Goal: Task Accomplishment & Management: Manage account settings

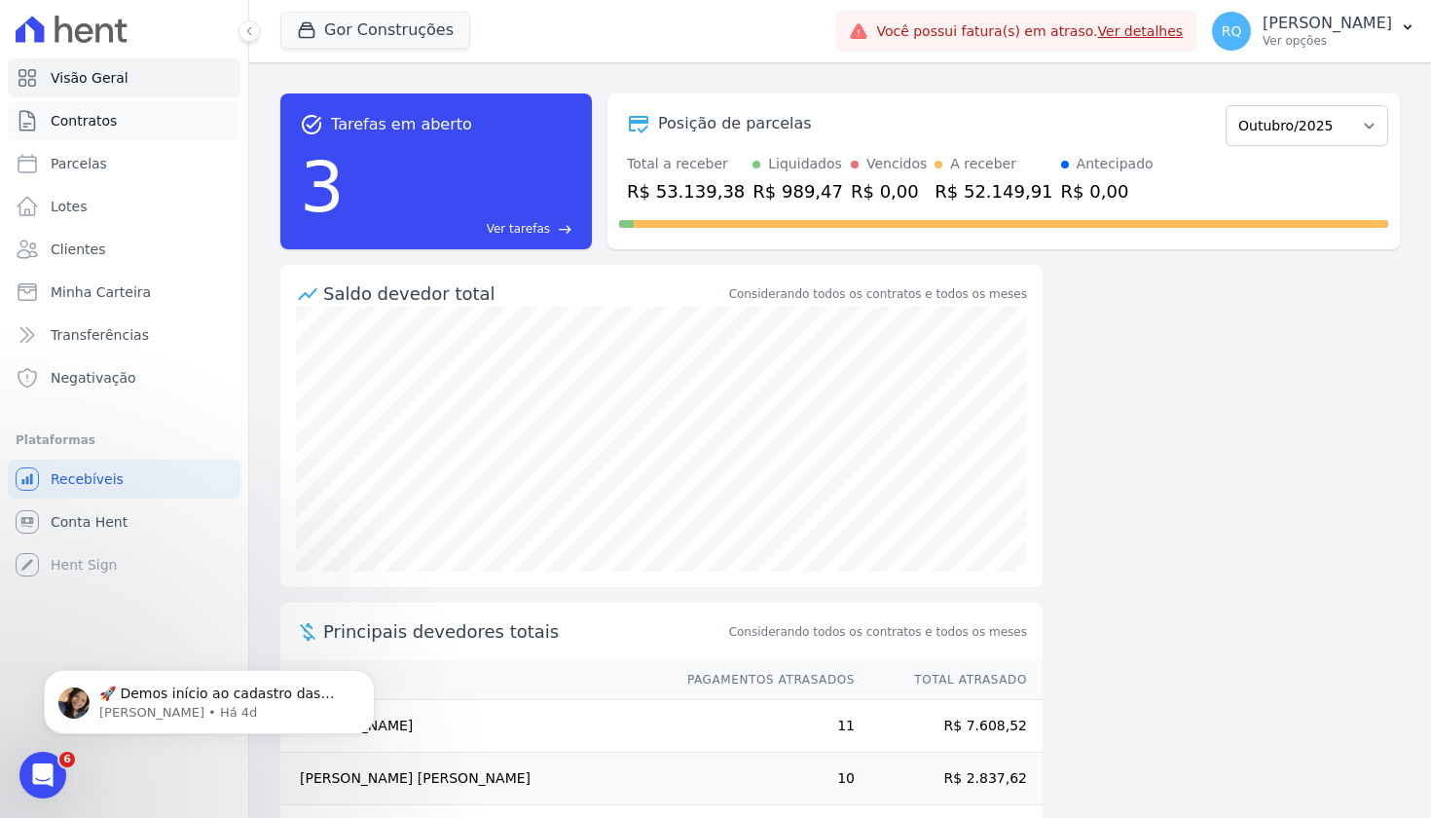
click at [110, 121] on span "Contratos" at bounding box center [84, 120] width 66 height 19
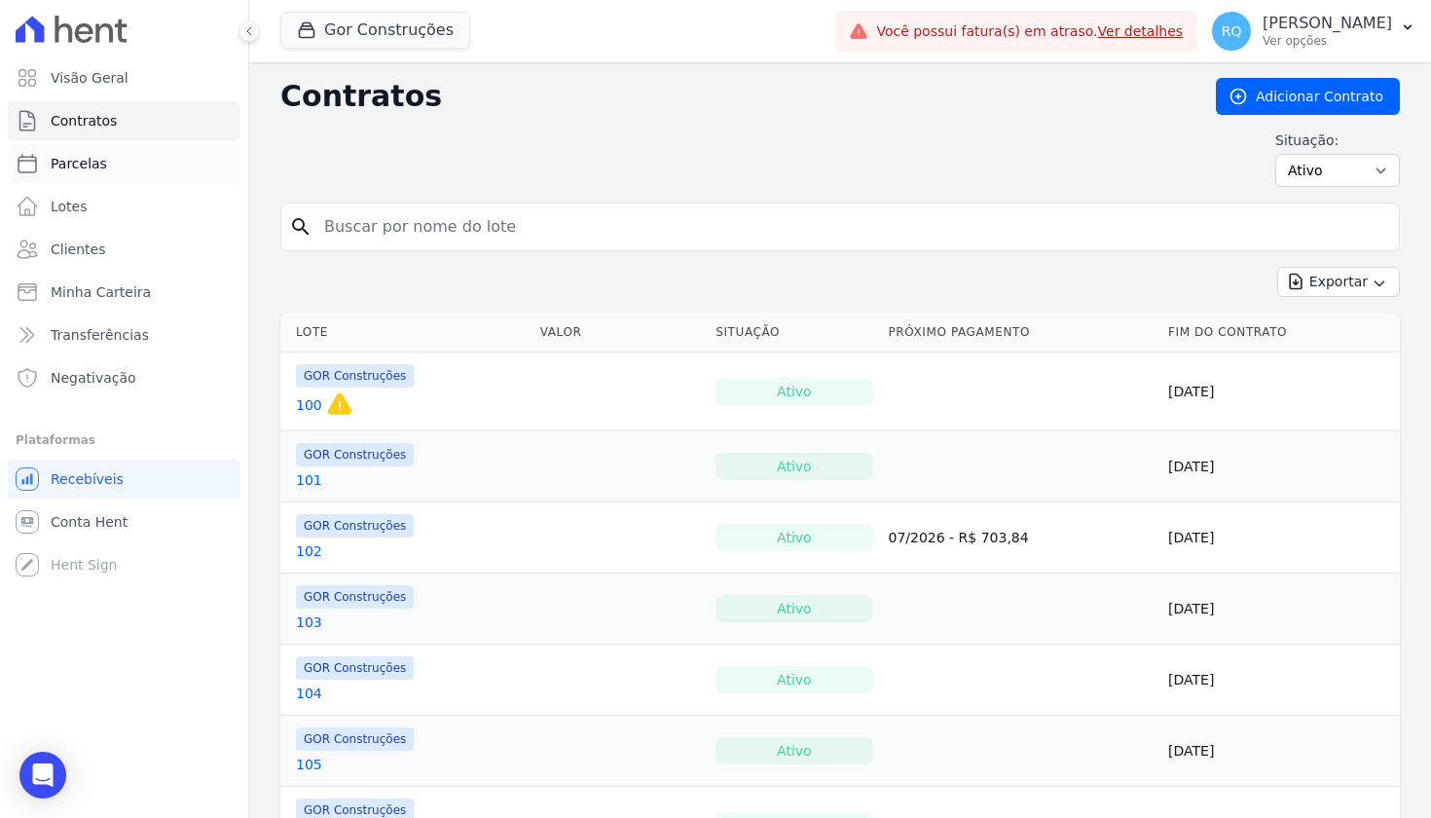
click at [97, 160] on span "Parcelas" at bounding box center [79, 163] width 56 height 19
select select
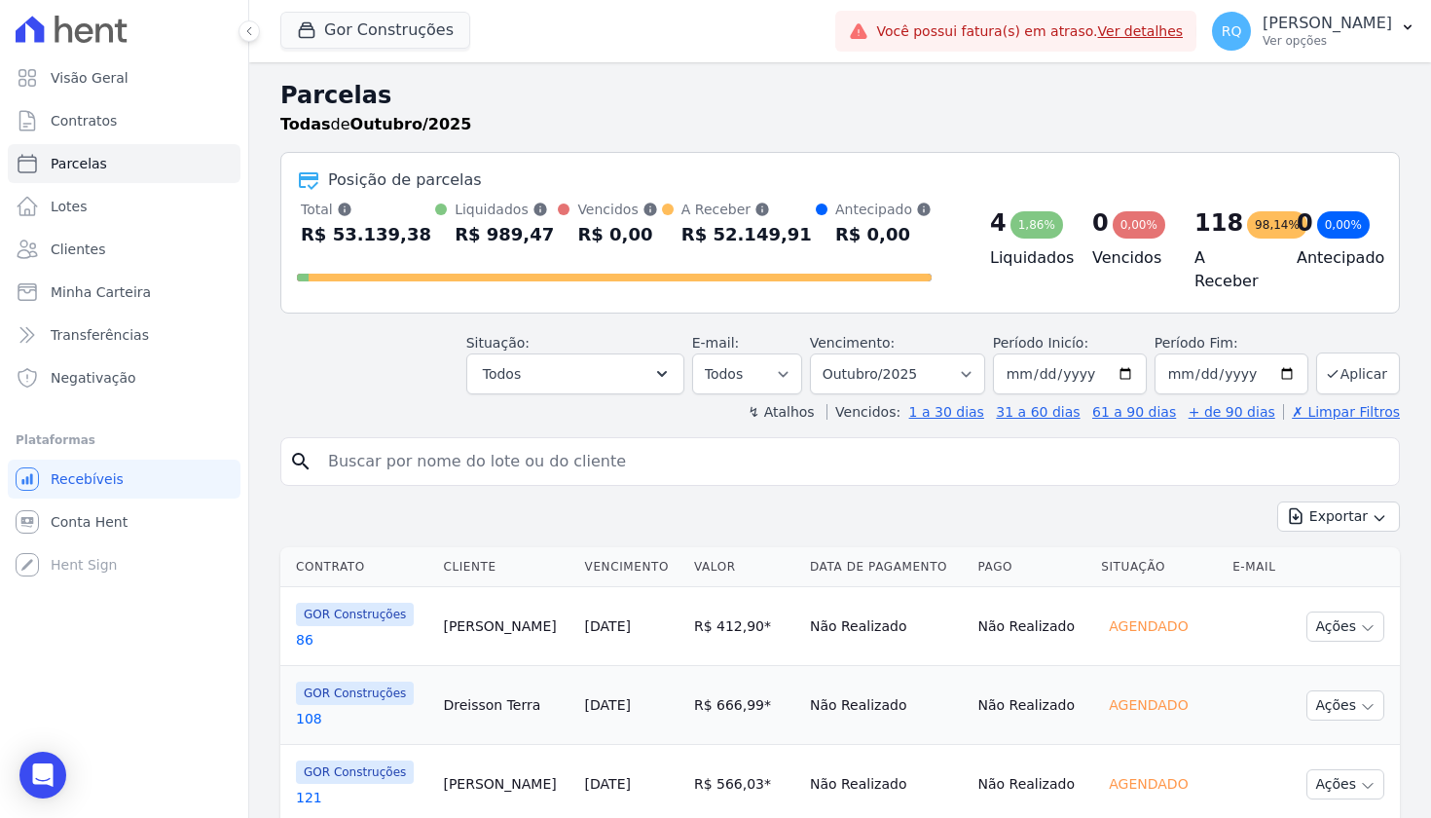
click at [419, 473] on input "search" at bounding box center [853, 461] width 1075 height 39
type input "147"
select select
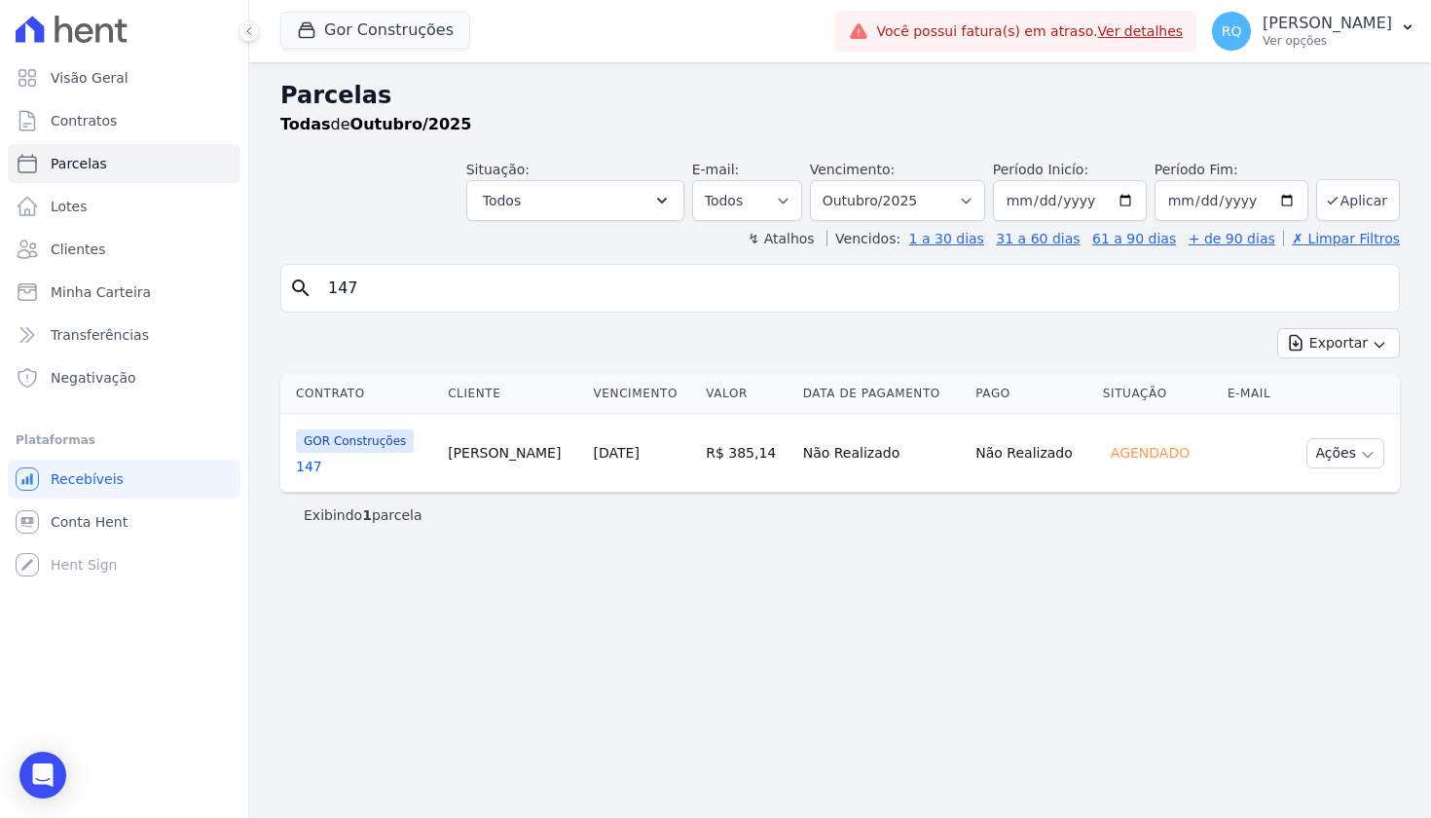
click at [308, 464] on link "147" at bounding box center [364, 466] width 136 height 19
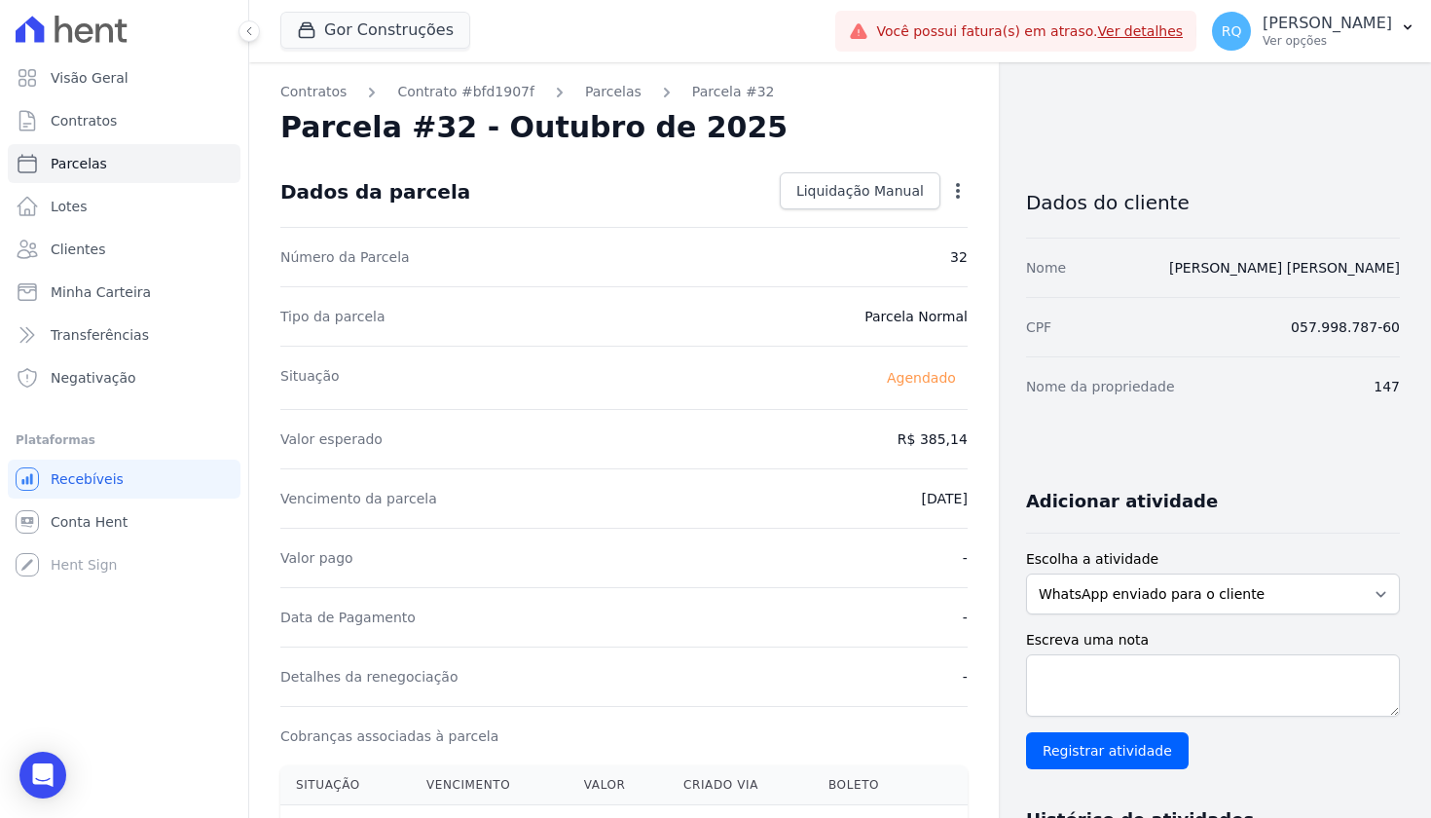
click at [957, 186] on icon "button" at bounding box center [958, 191] width 4 height 16
click at [846, 212] on link "Alterar" at bounding box center [874, 217] width 171 height 35
click at [881, 494] on input "[DATE]" at bounding box center [891, 496] width 154 height 41
type input "[DATE]"
click at [821, 579] on div "Valor pago -" at bounding box center [623, 555] width 687 height 59
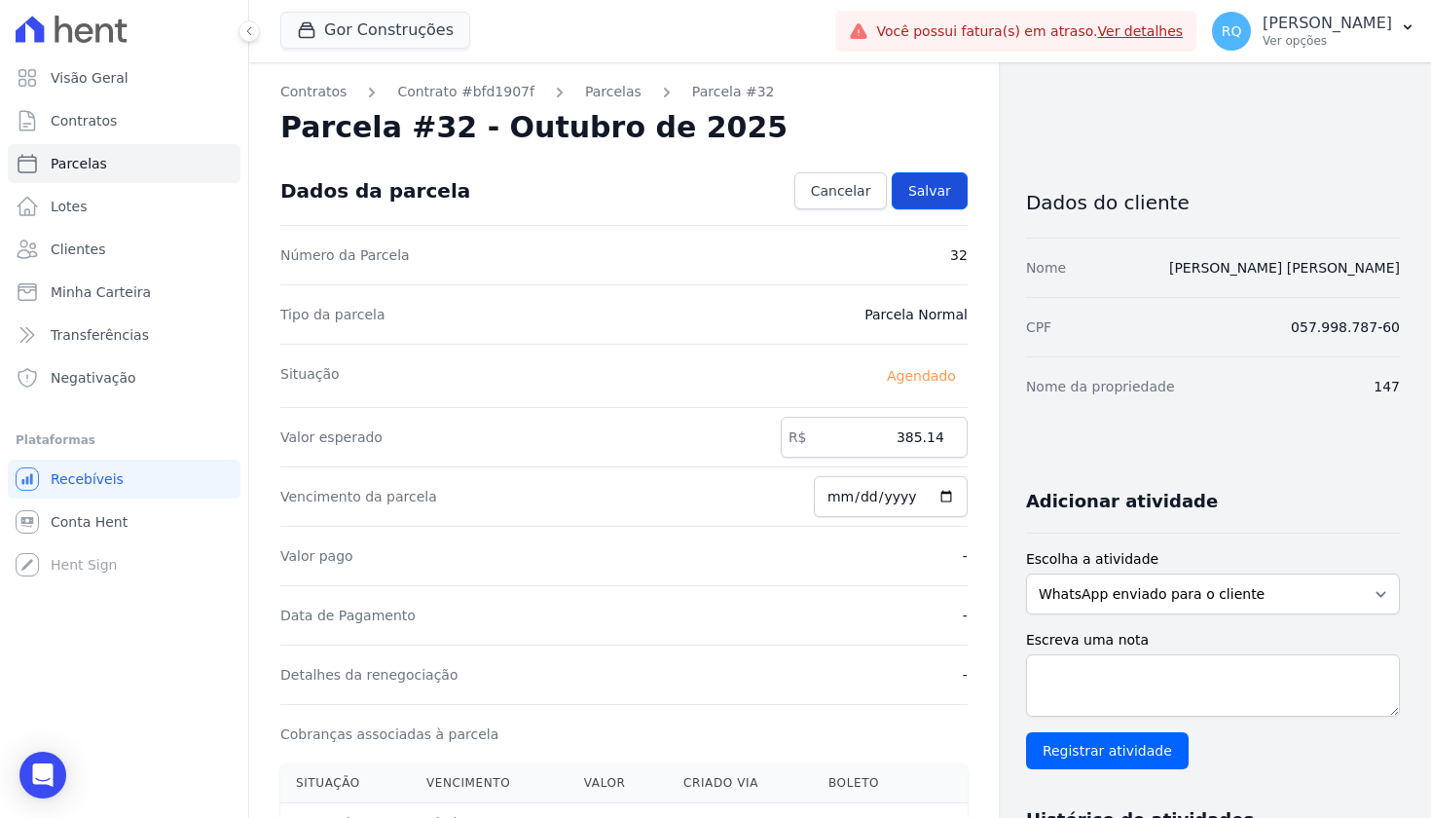
click at [932, 189] on span "Salvar" at bounding box center [929, 190] width 43 height 19
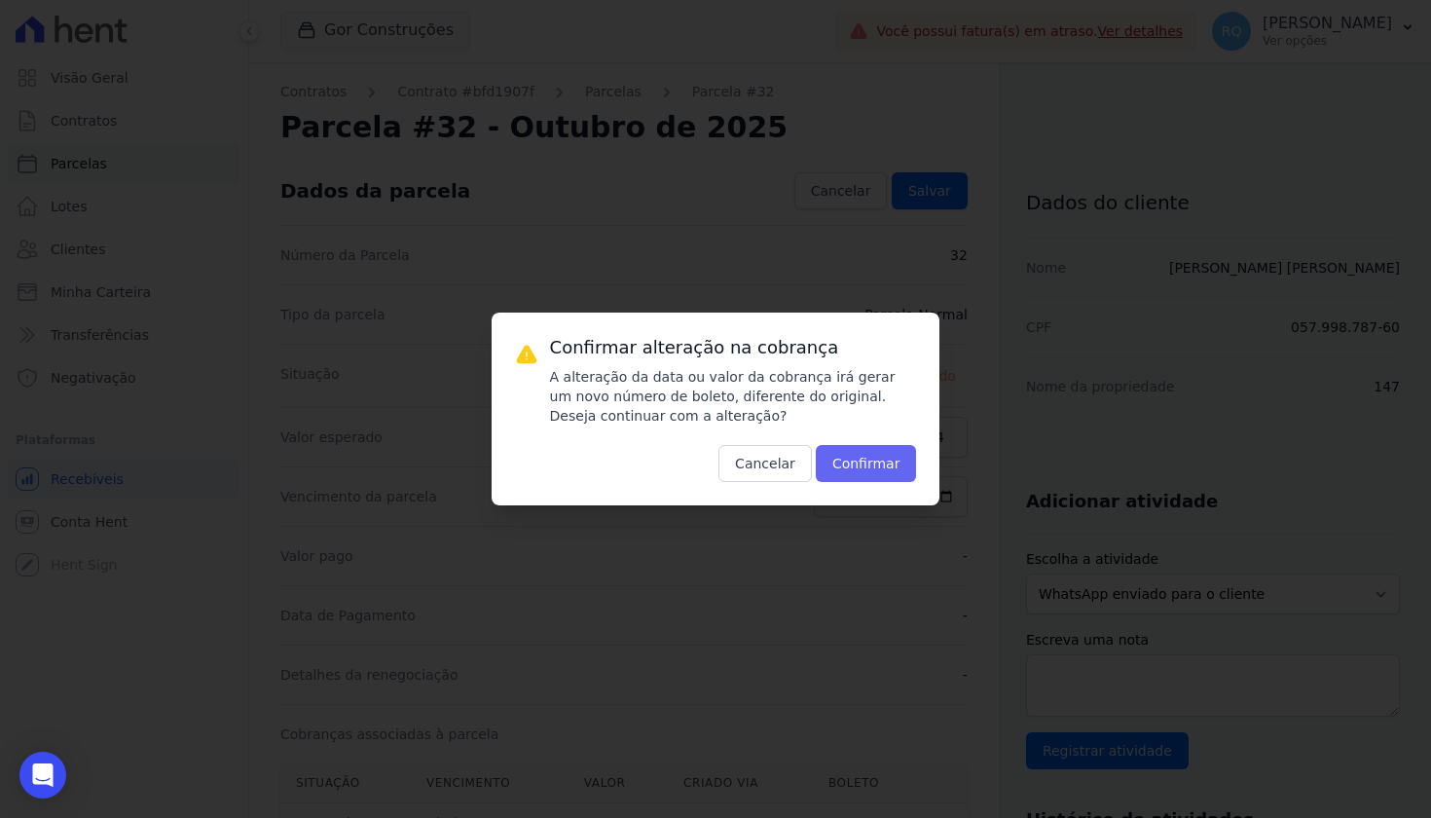
click at [891, 469] on button "Confirmar" at bounding box center [866, 463] width 101 height 37
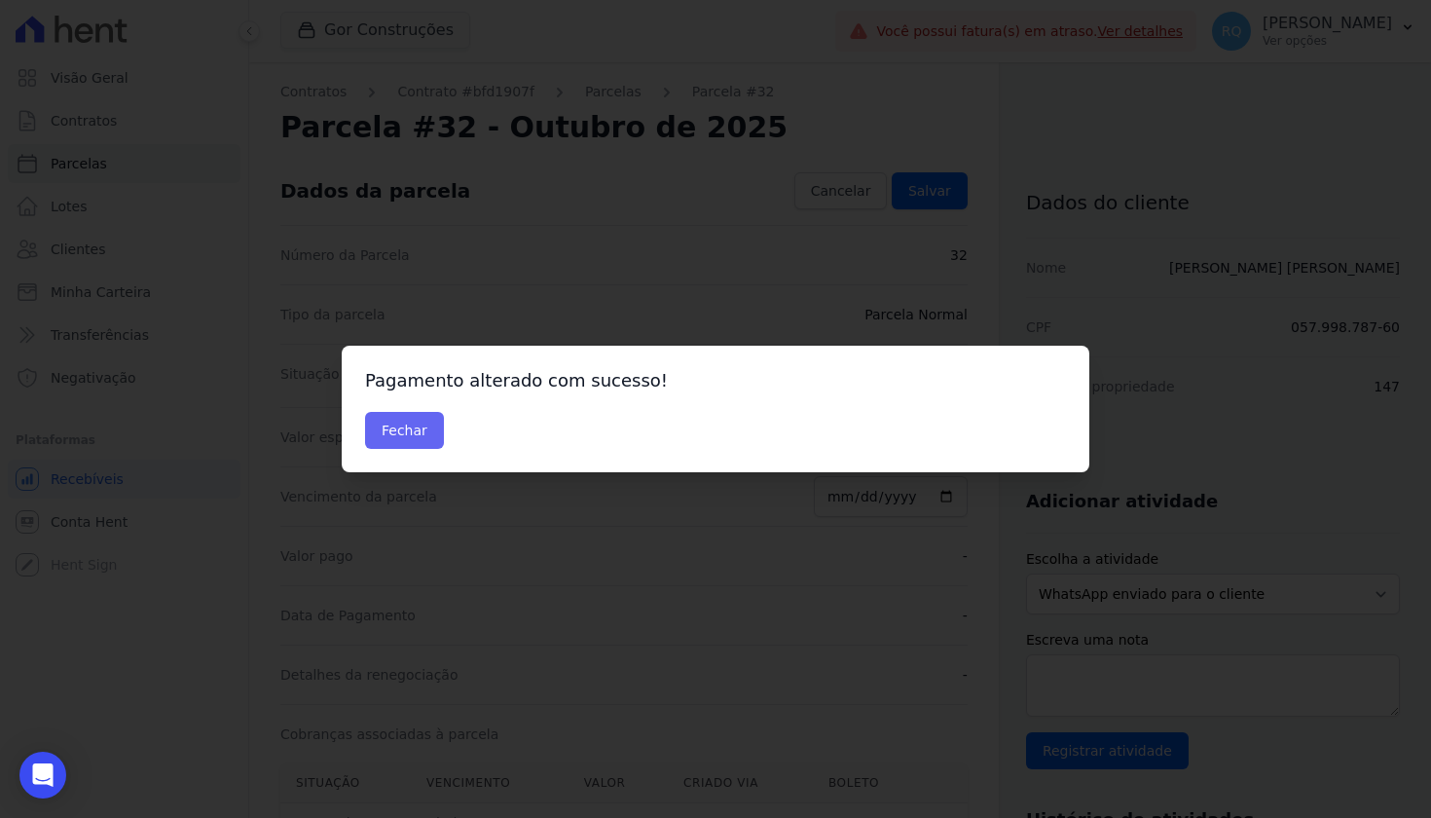
click at [418, 435] on button "Fechar" at bounding box center [404, 430] width 79 height 37
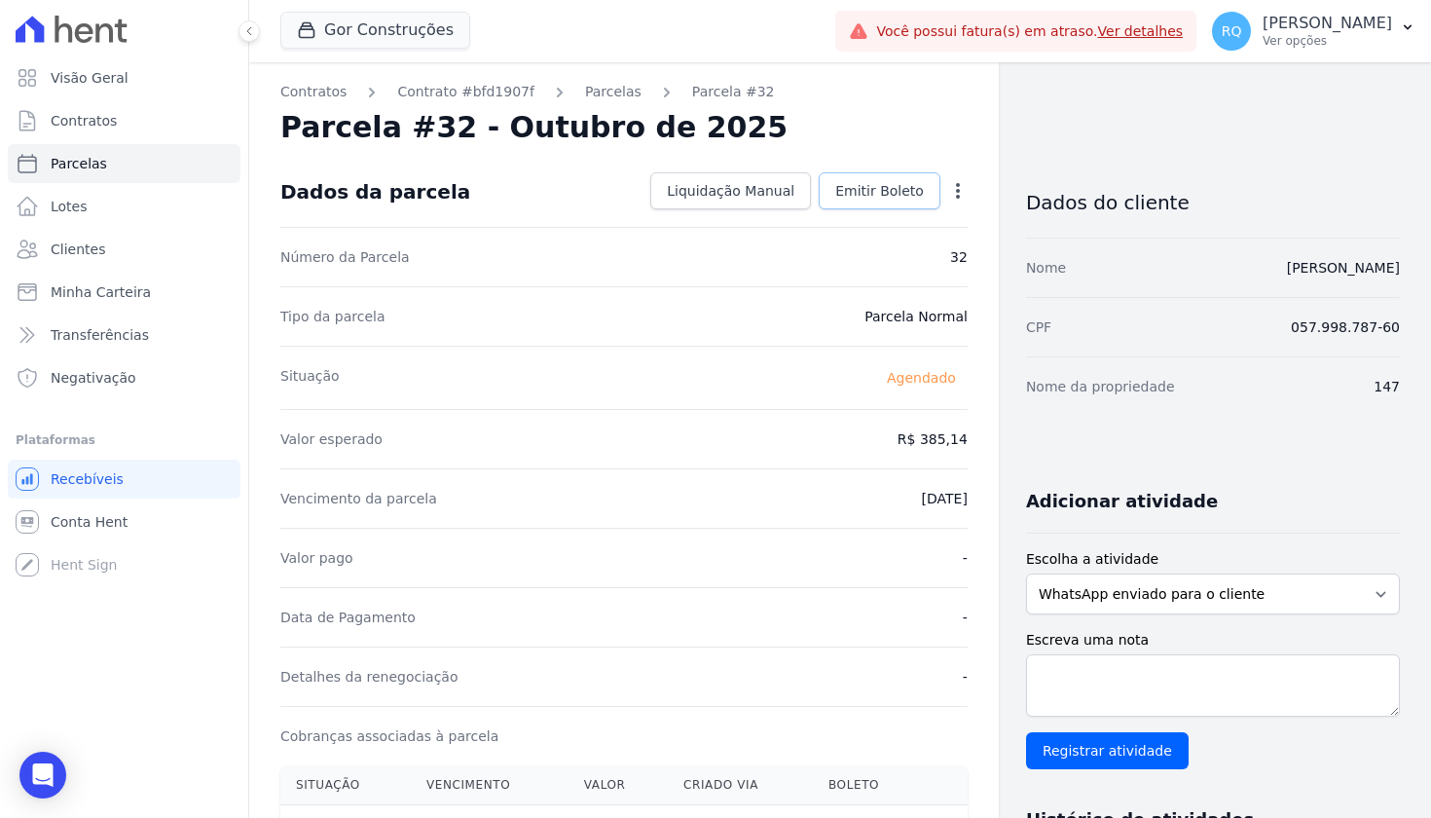
click at [887, 185] on span "Emitir Boleto" at bounding box center [879, 190] width 89 height 19
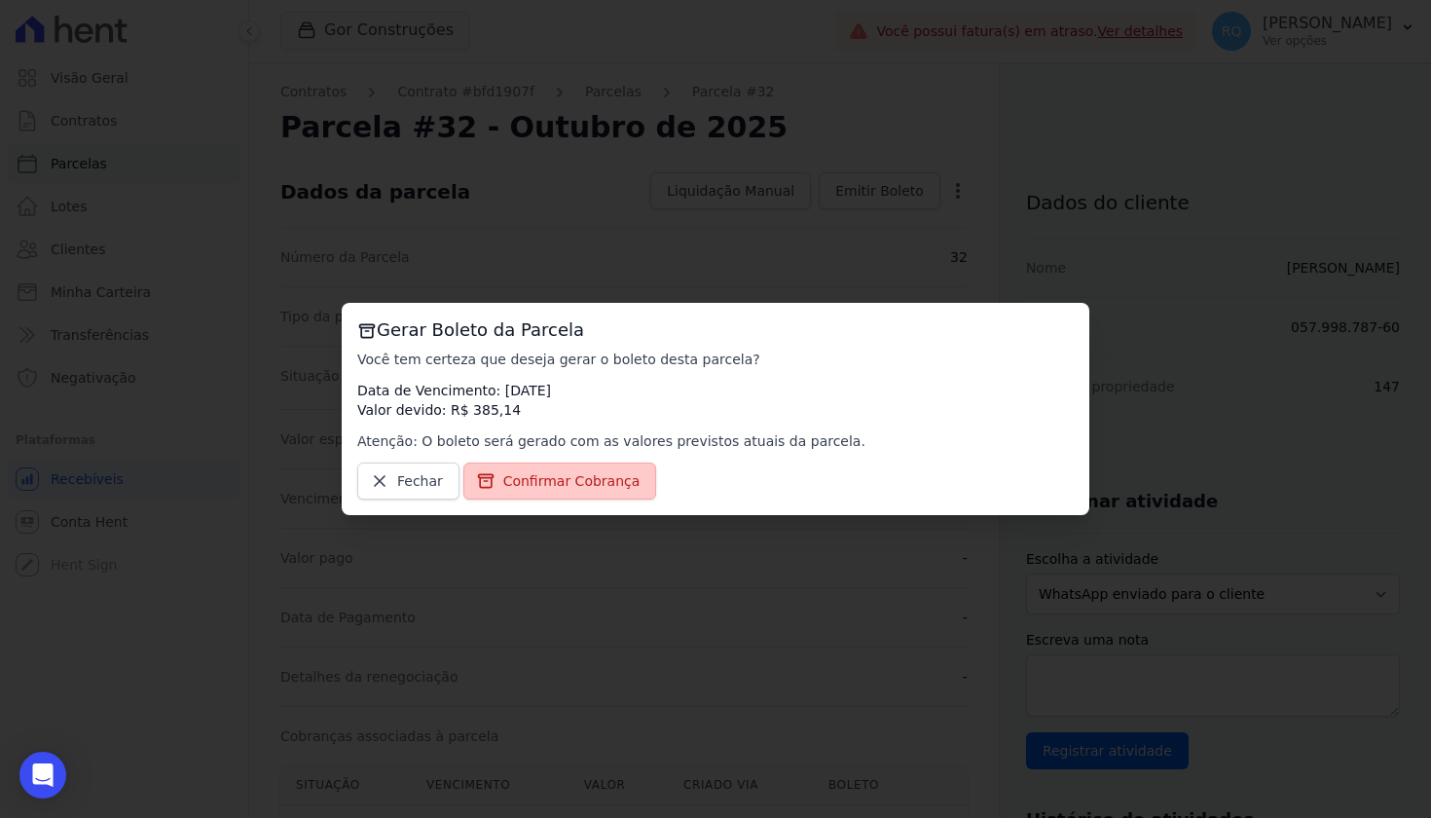
click at [606, 478] on span "Confirmar Cobrança" at bounding box center [571, 480] width 137 height 19
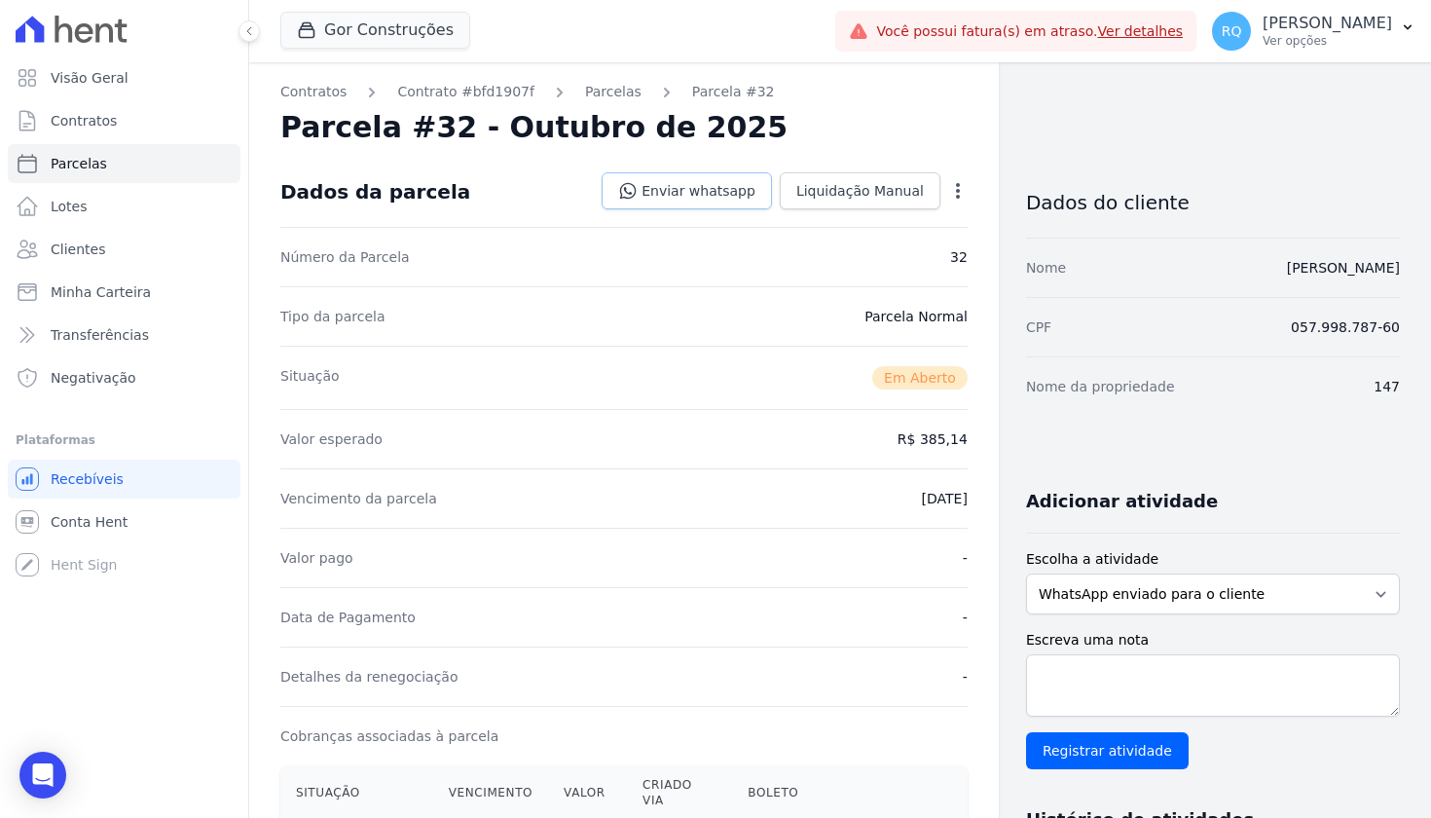
click at [726, 200] on link "Enviar whatsapp" at bounding box center [687, 190] width 170 height 37
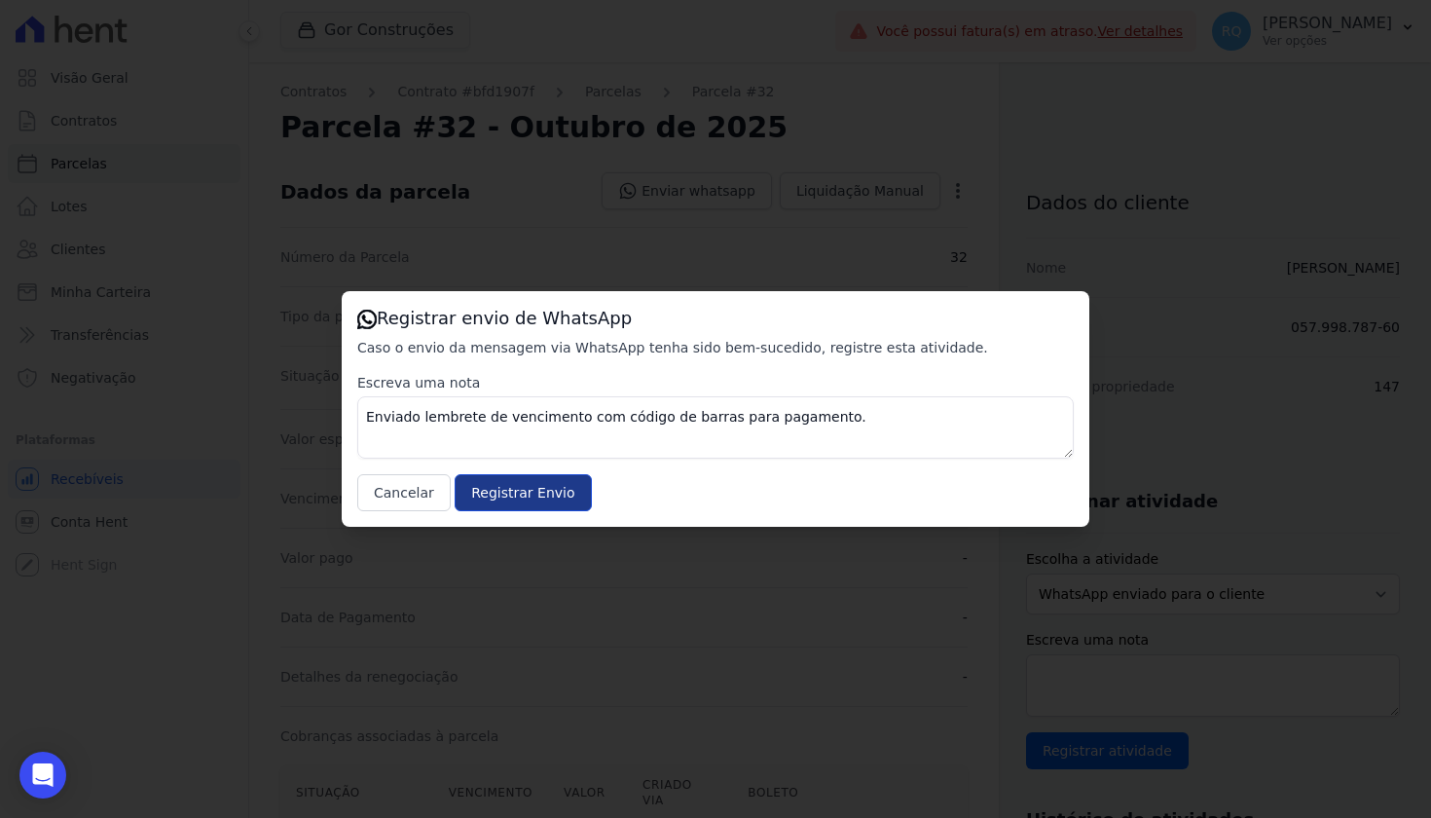
click at [538, 490] on input "Registrar Envio" at bounding box center [523, 492] width 136 height 37
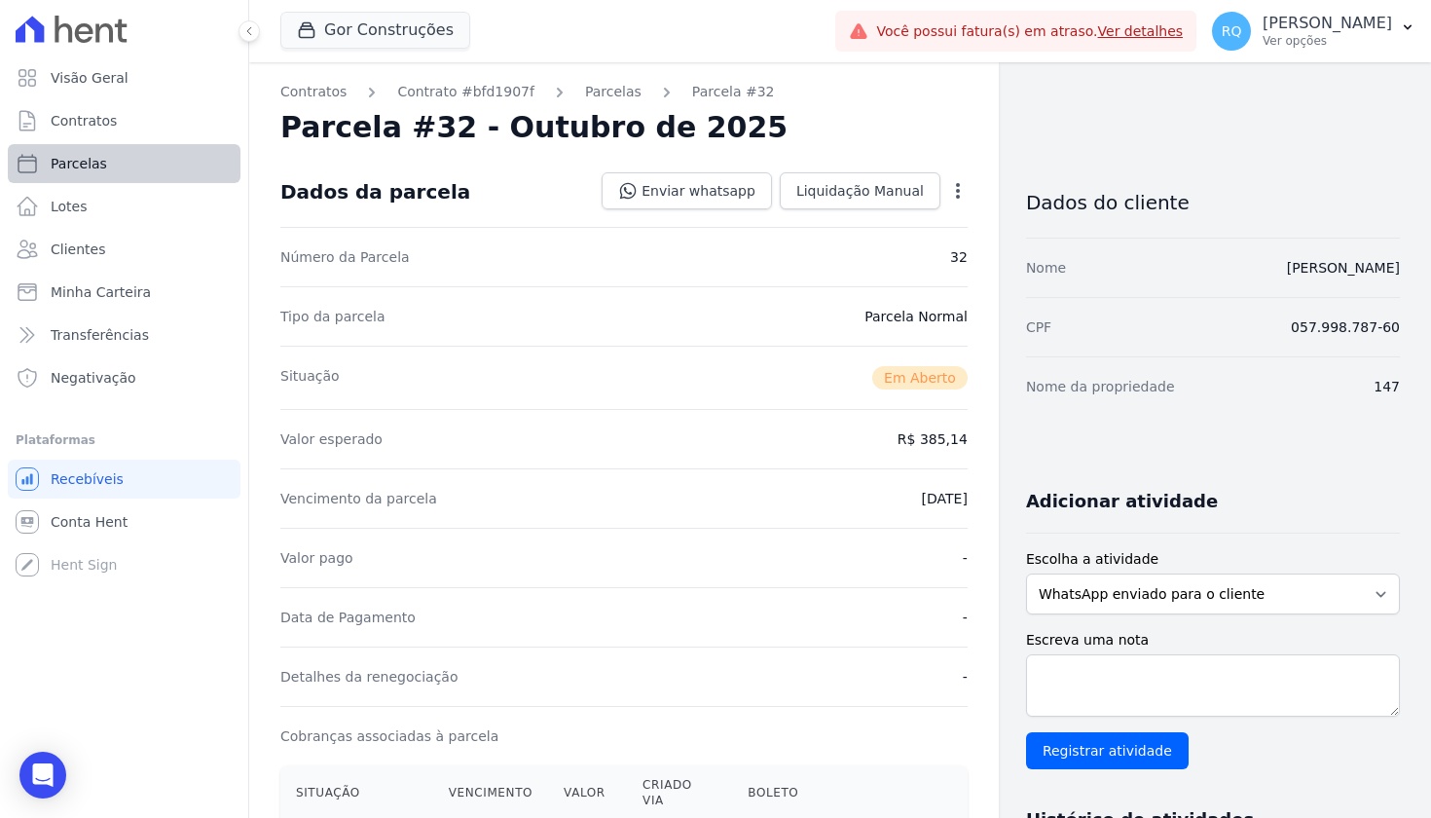
click at [104, 160] on span "Parcelas" at bounding box center [79, 163] width 56 height 19
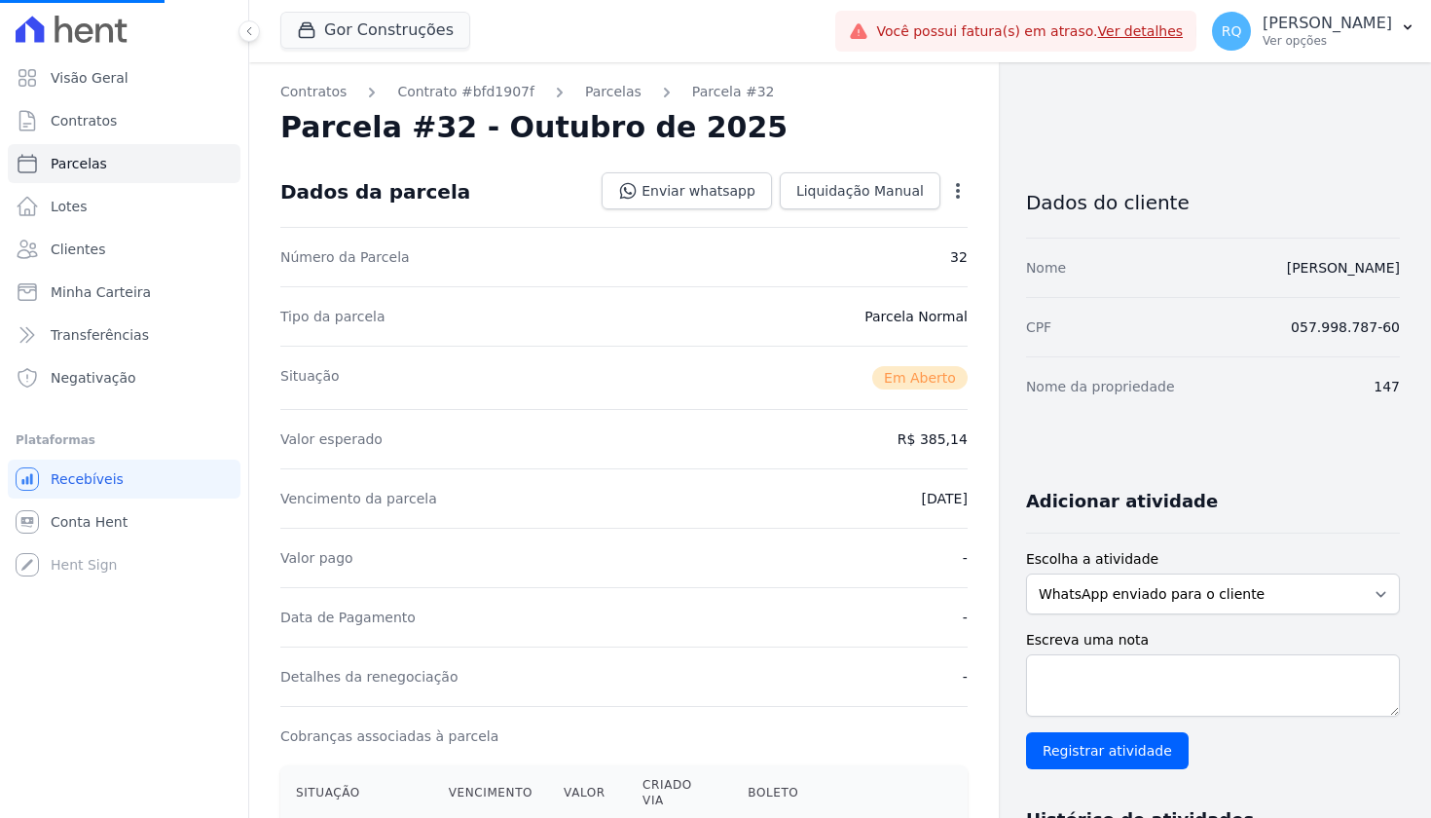
select select
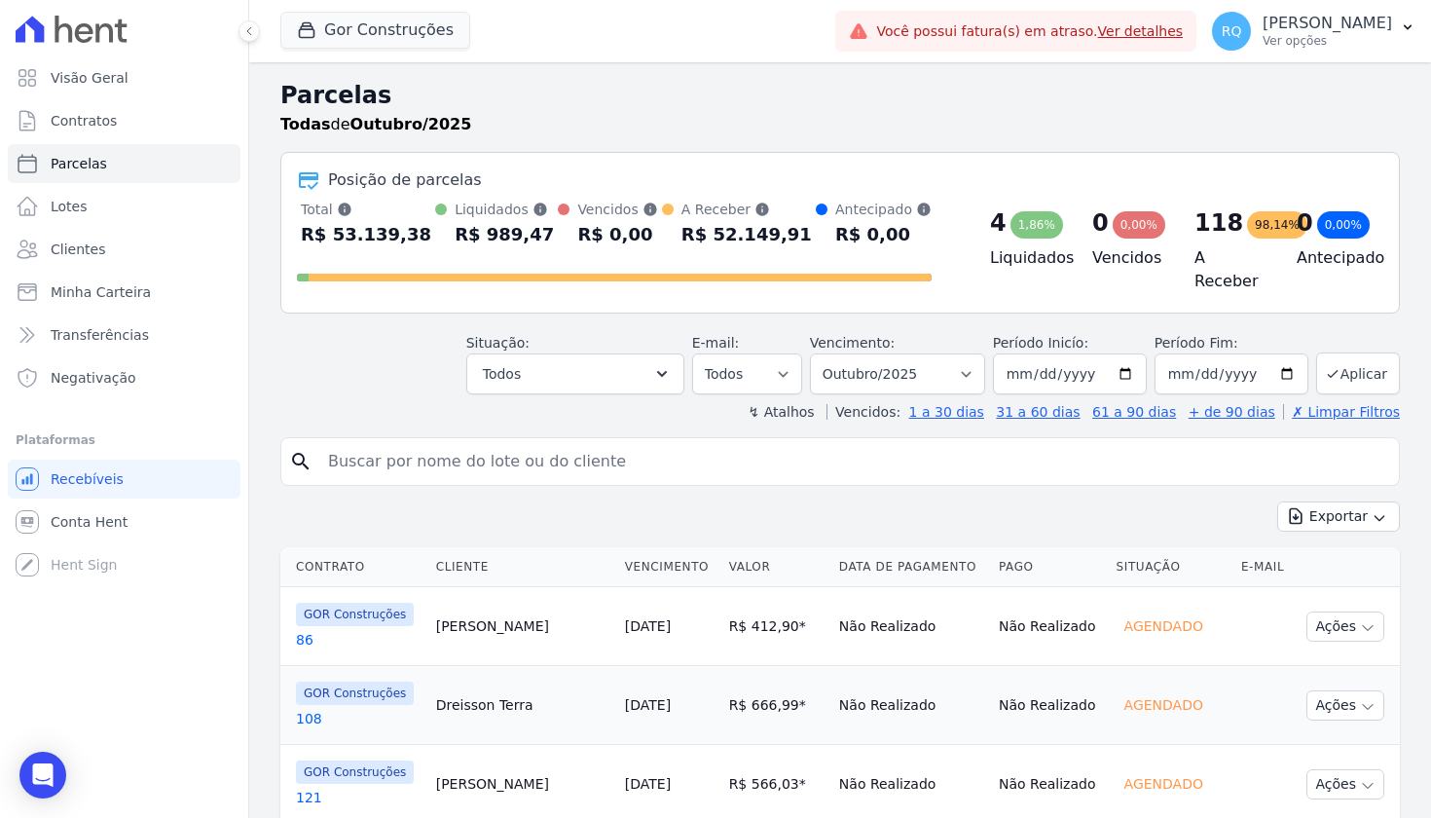
click at [636, 462] on input "search" at bounding box center [853, 461] width 1075 height 39
type input "183"
select select
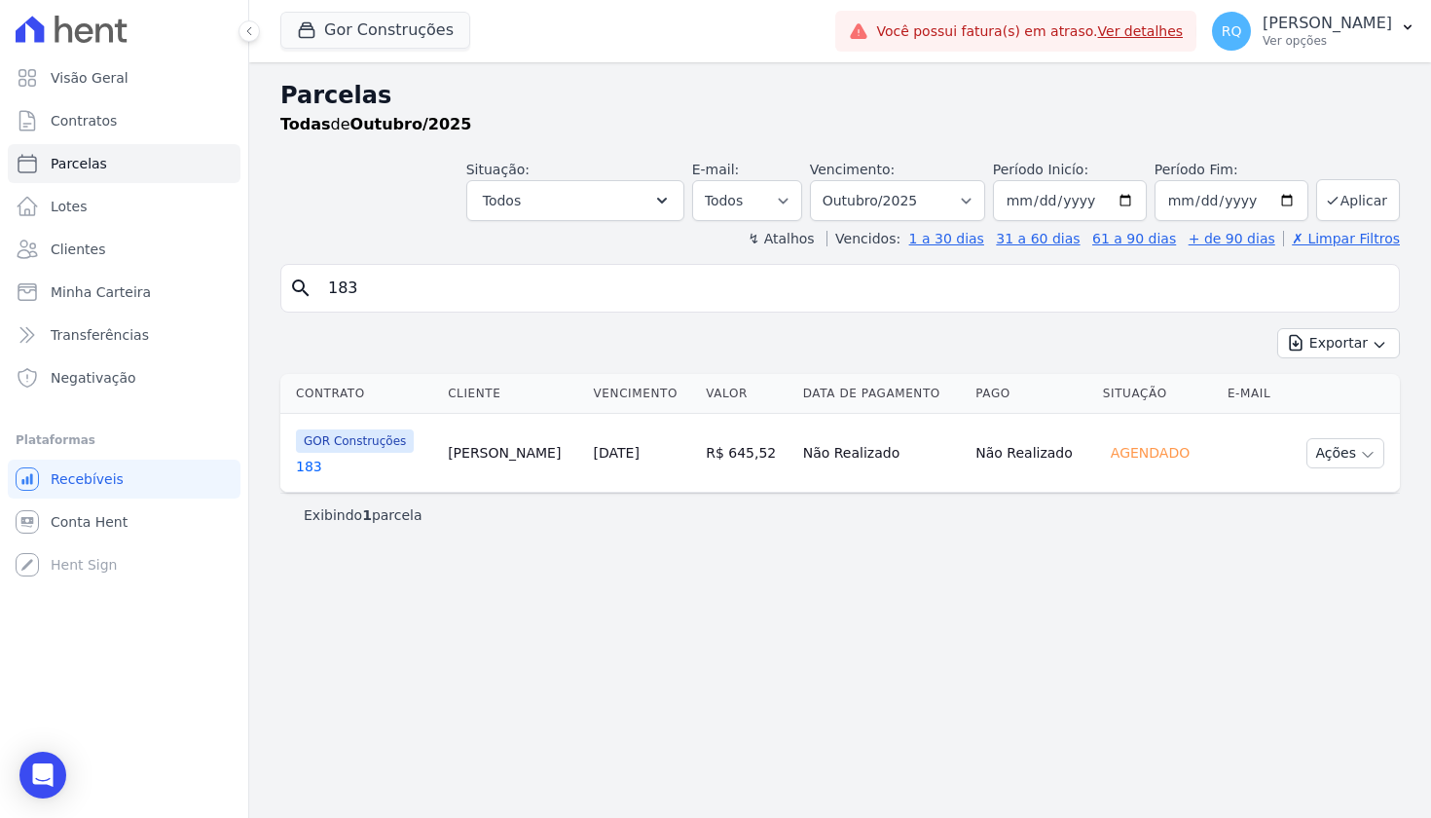
click at [305, 466] on link "183" at bounding box center [364, 466] width 136 height 19
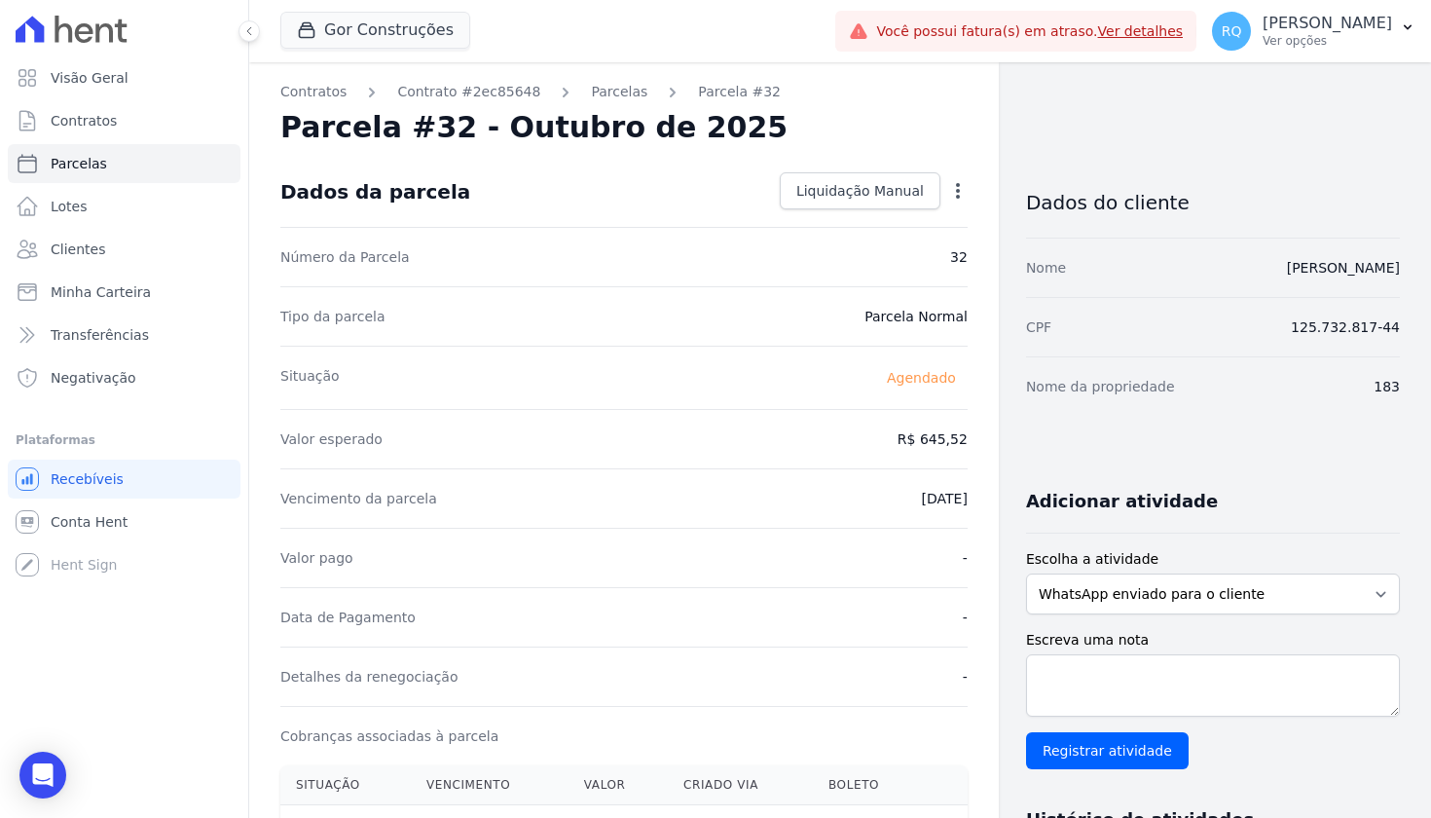
click at [611, 81] on div "Contratos Contrato #2ec85648 Parcelas Parcela #32 Parcela #32 - Outubro de 2025…" at bounding box center [624, 688] width 750 height 1252
click at [611, 88] on link "Parcelas" at bounding box center [619, 92] width 56 height 20
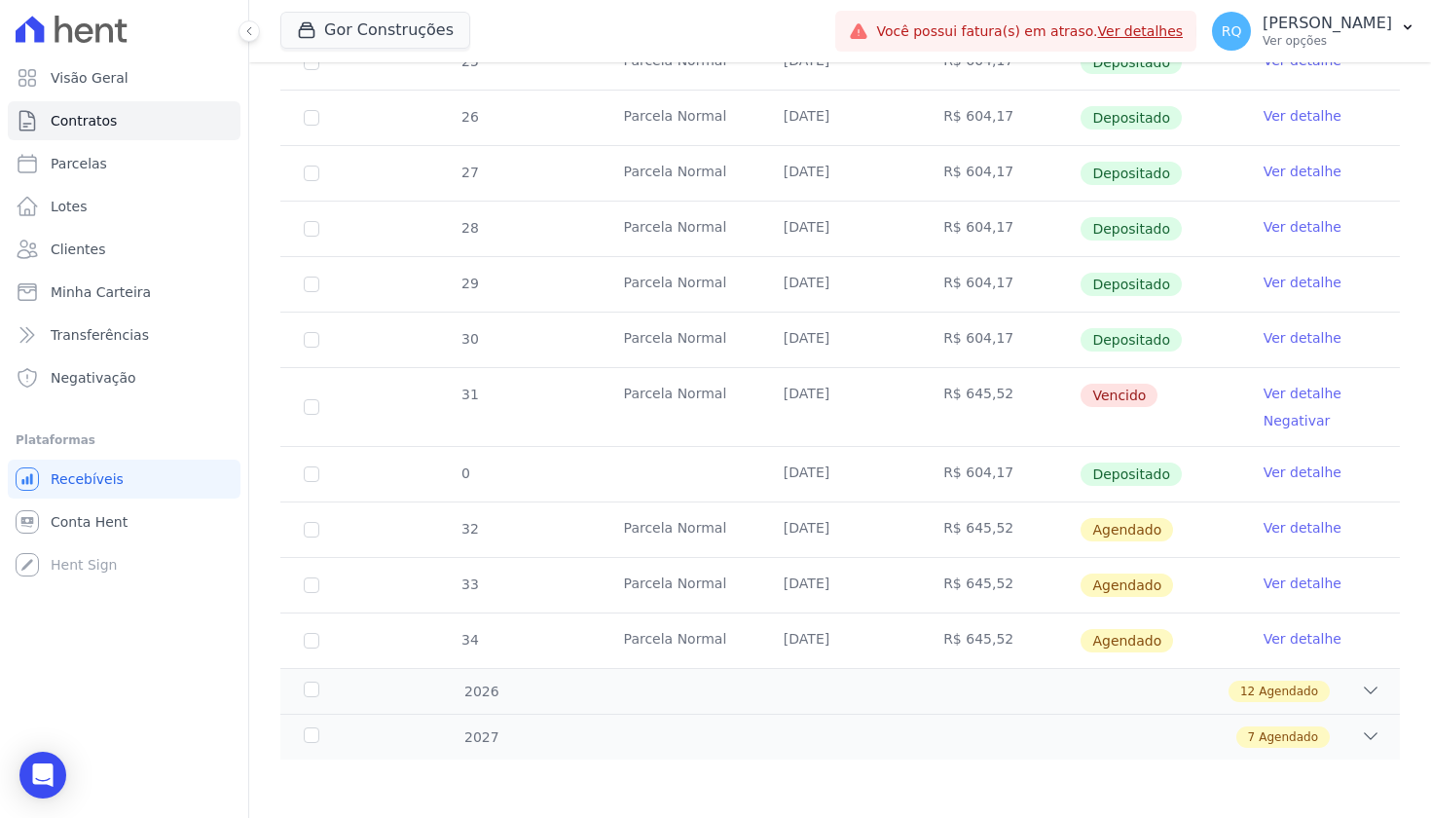
scroll to position [578, 0]
click at [1315, 530] on link "Ver detalhe" at bounding box center [1303, 527] width 78 height 19
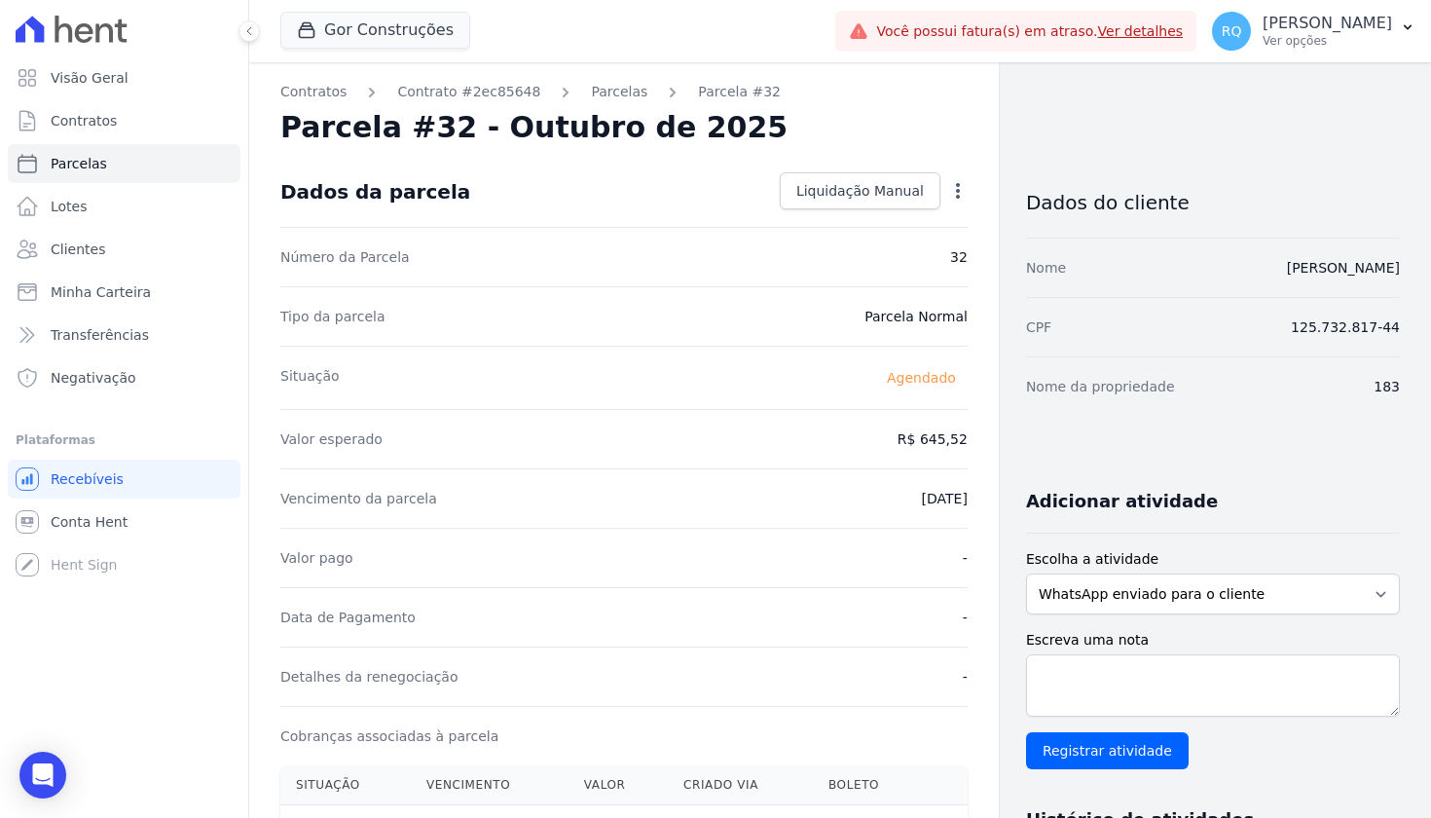
click at [962, 191] on icon "button" at bounding box center [957, 190] width 19 height 19
click at [837, 219] on link "Alterar" at bounding box center [874, 217] width 171 height 35
click at [884, 499] on input "[DATE]" at bounding box center [891, 496] width 154 height 41
type input "[DATE]"
click at [750, 544] on div "Valor pago -" at bounding box center [623, 555] width 687 height 59
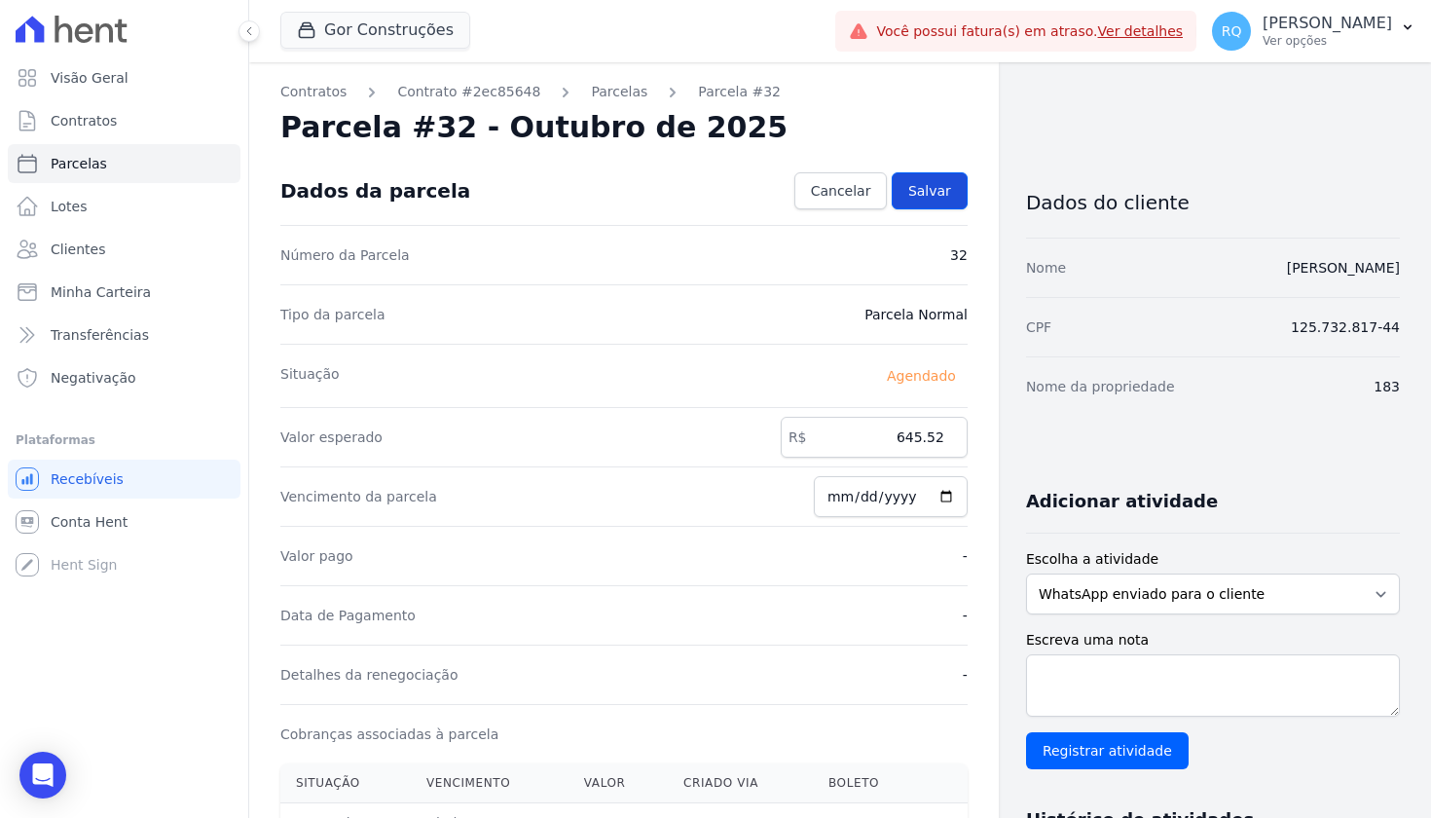
click at [937, 198] on span "Salvar" at bounding box center [929, 190] width 43 height 19
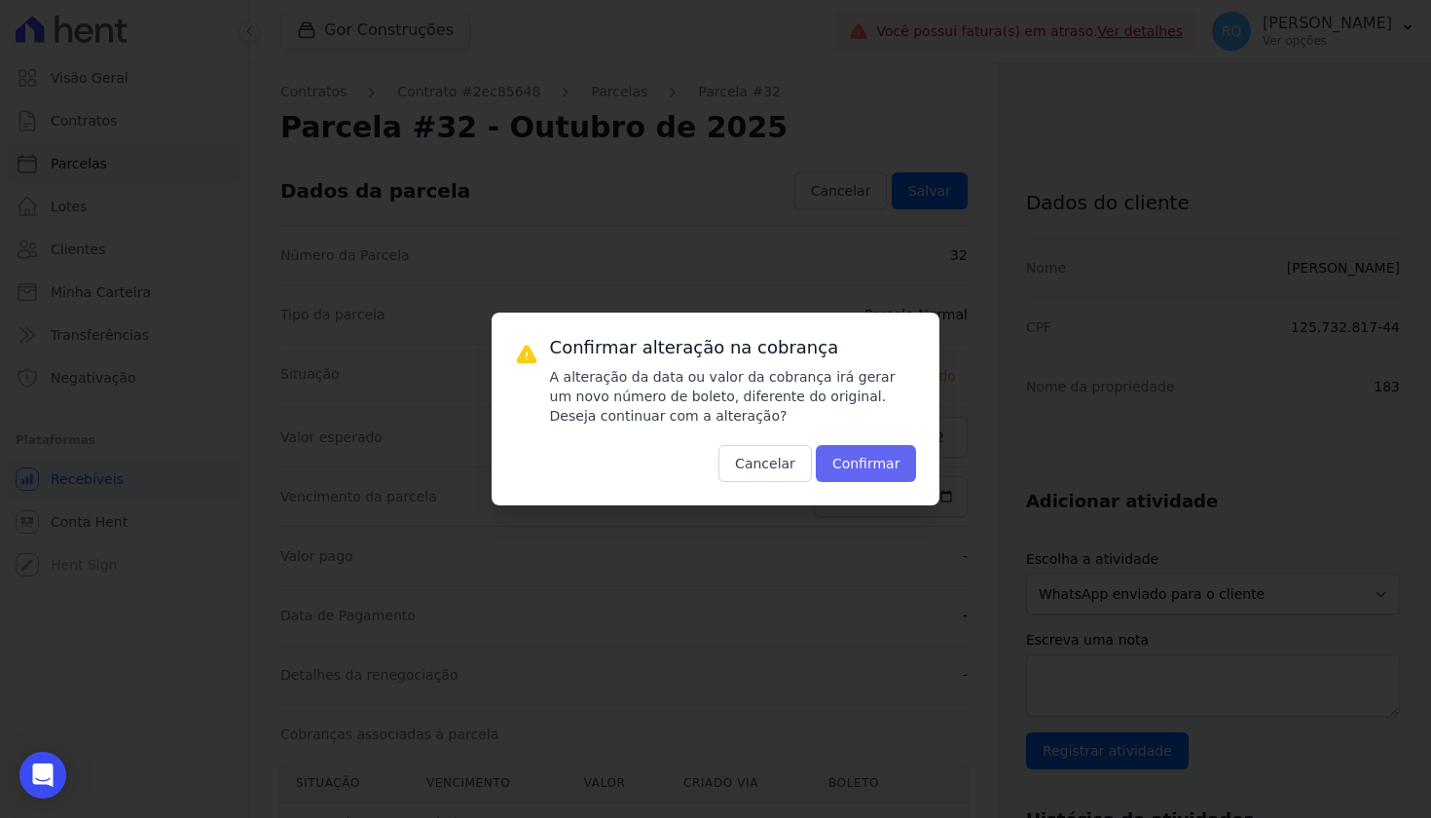
click at [866, 463] on button "Confirmar" at bounding box center [866, 463] width 101 height 37
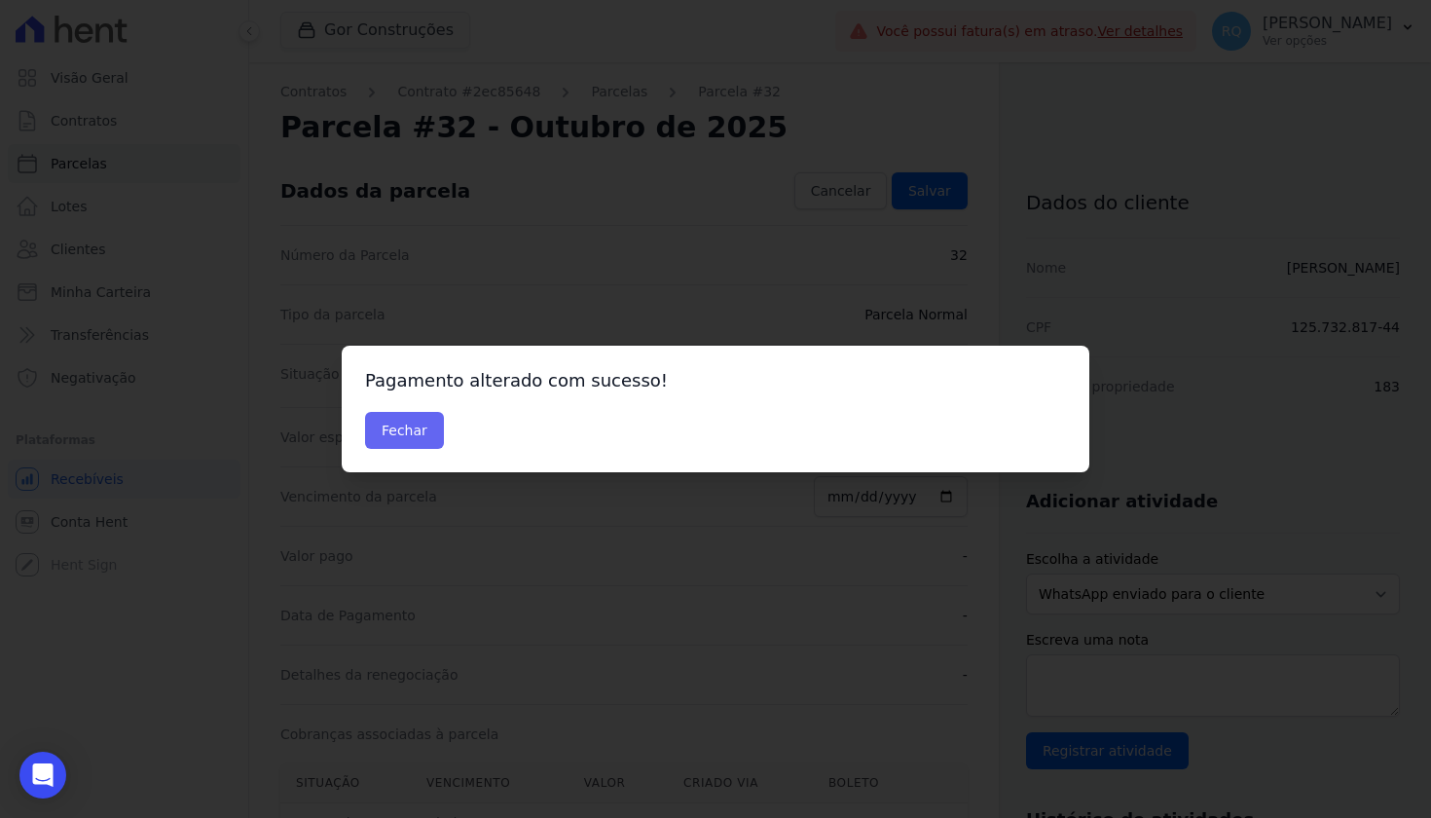
click at [414, 430] on button "Fechar" at bounding box center [404, 430] width 79 height 37
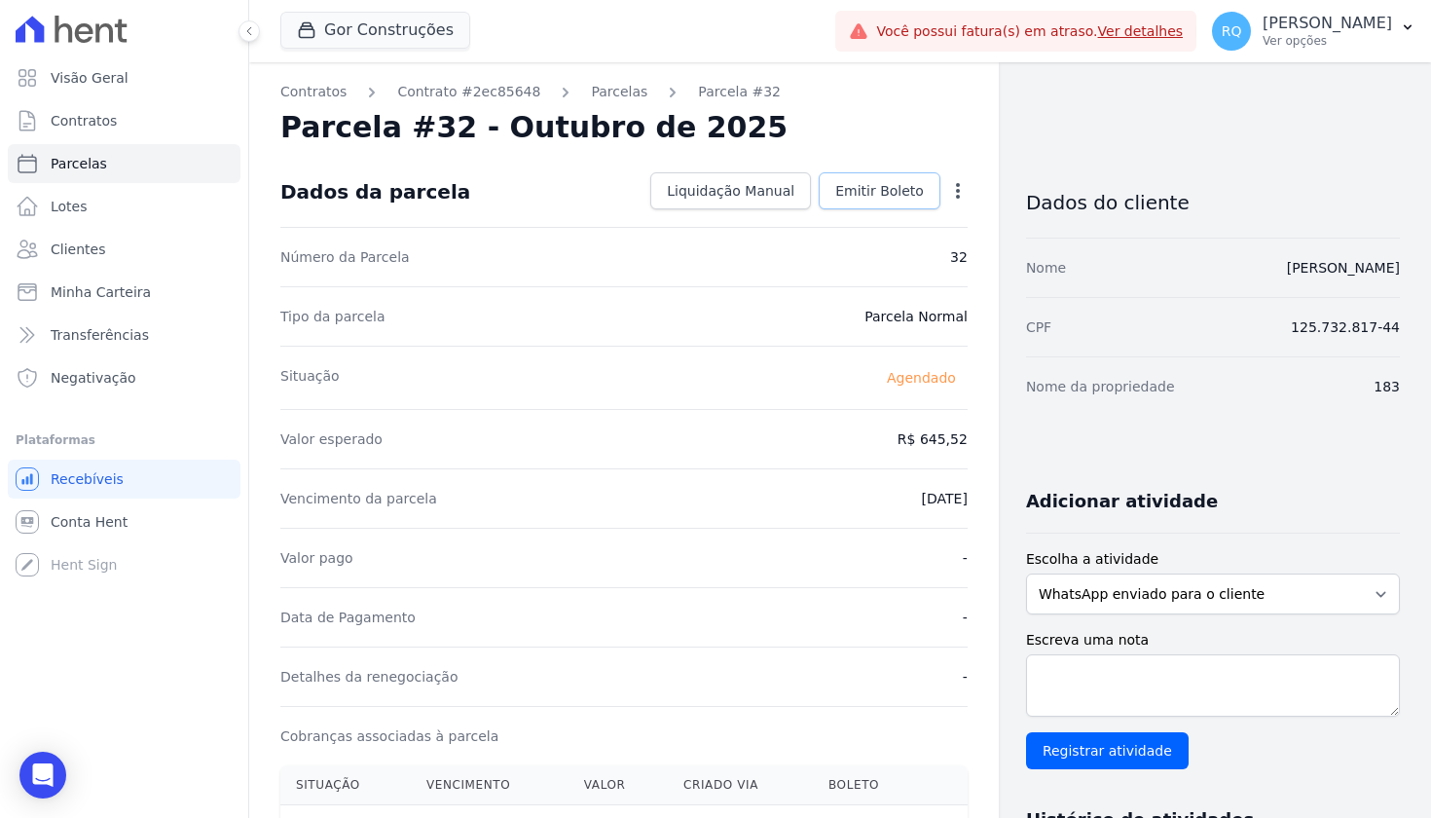
click at [881, 196] on span "Emitir Boleto" at bounding box center [879, 190] width 89 height 19
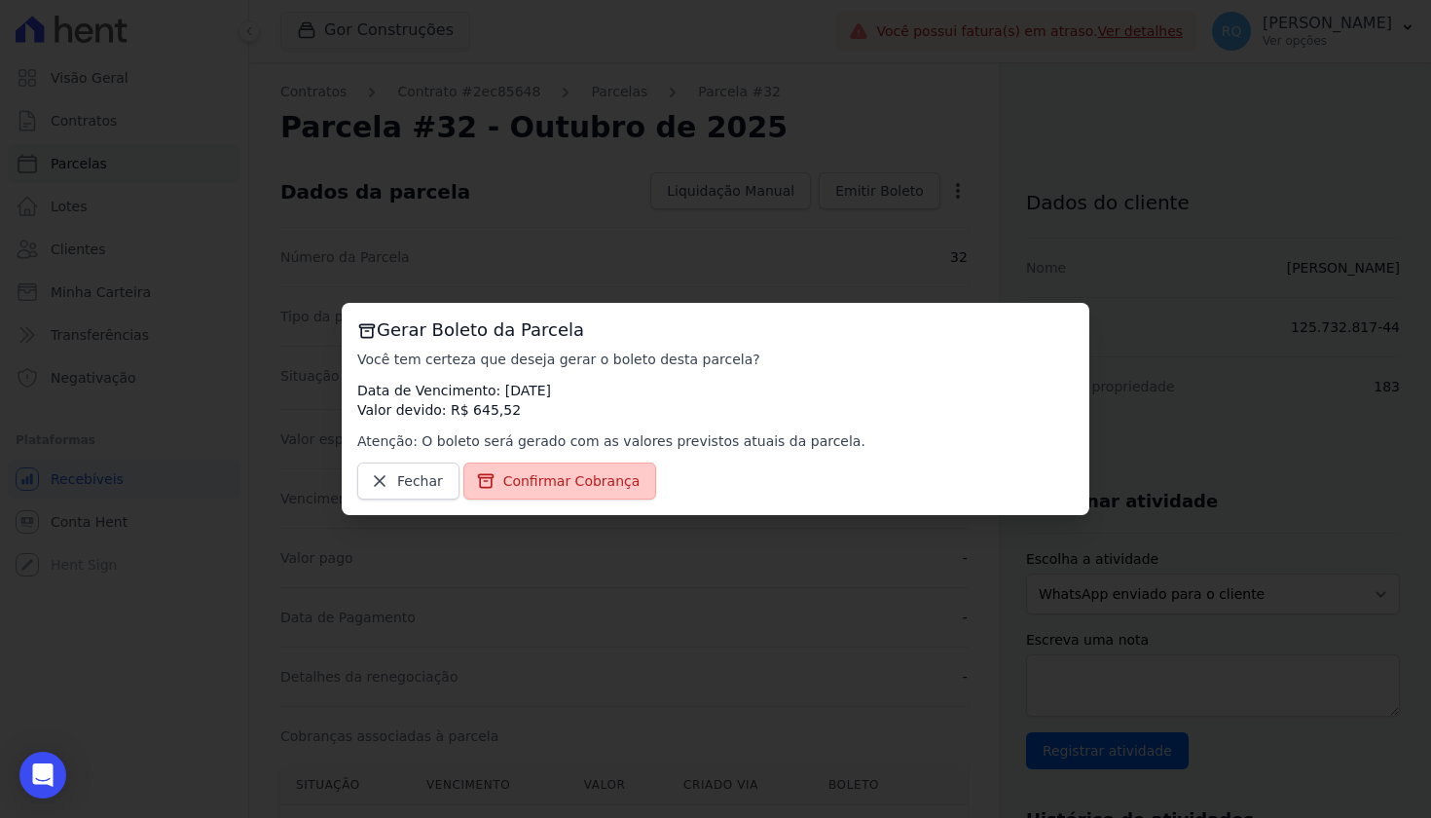
click at [608, 481] on span "Confirmar Cobrança" at bounding box center [571, 480] width 137 height 19
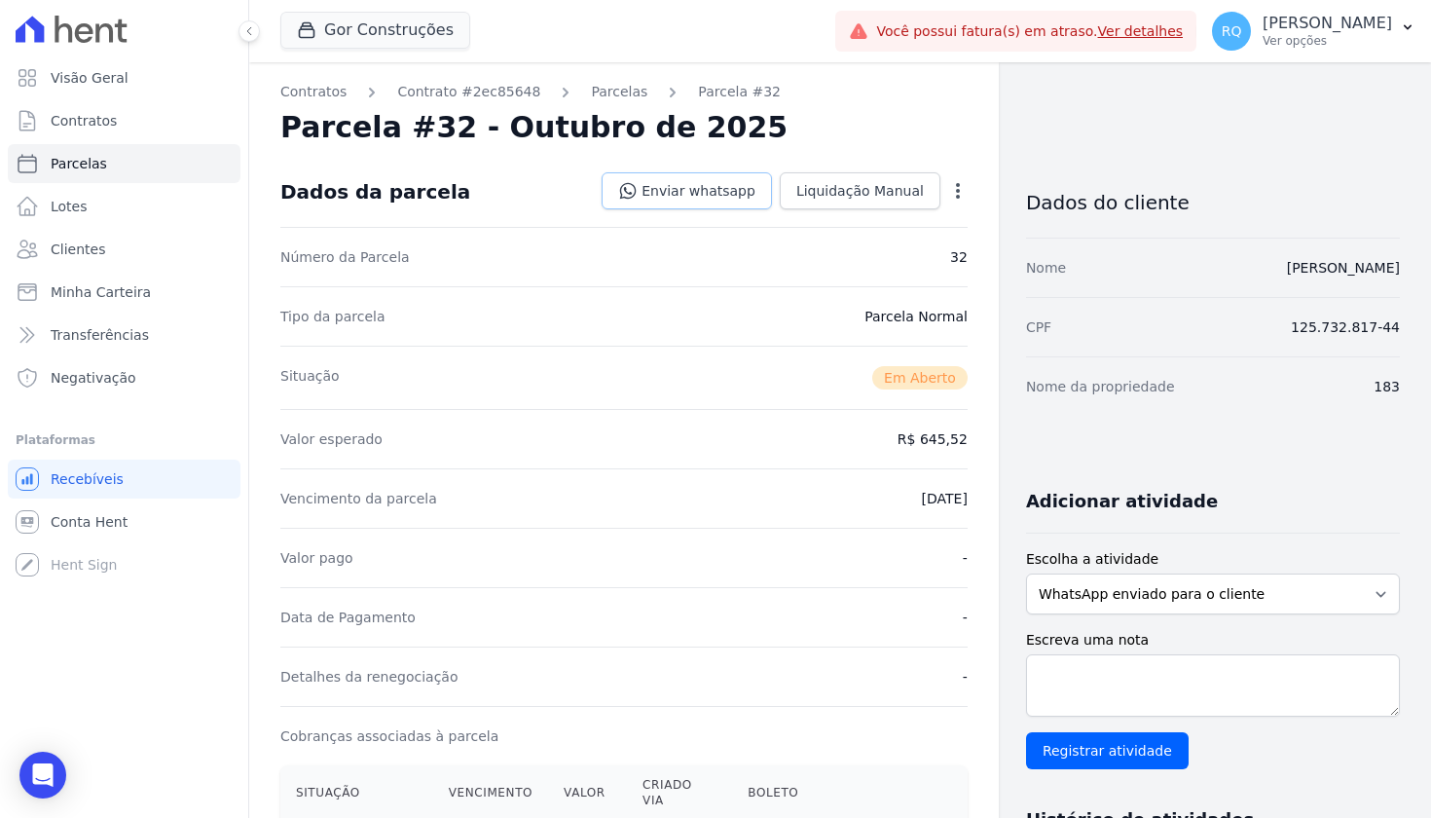
click at [730, 189] on link "Enviar whatsapp" at bounding box center [687, 190] width 170 height 37
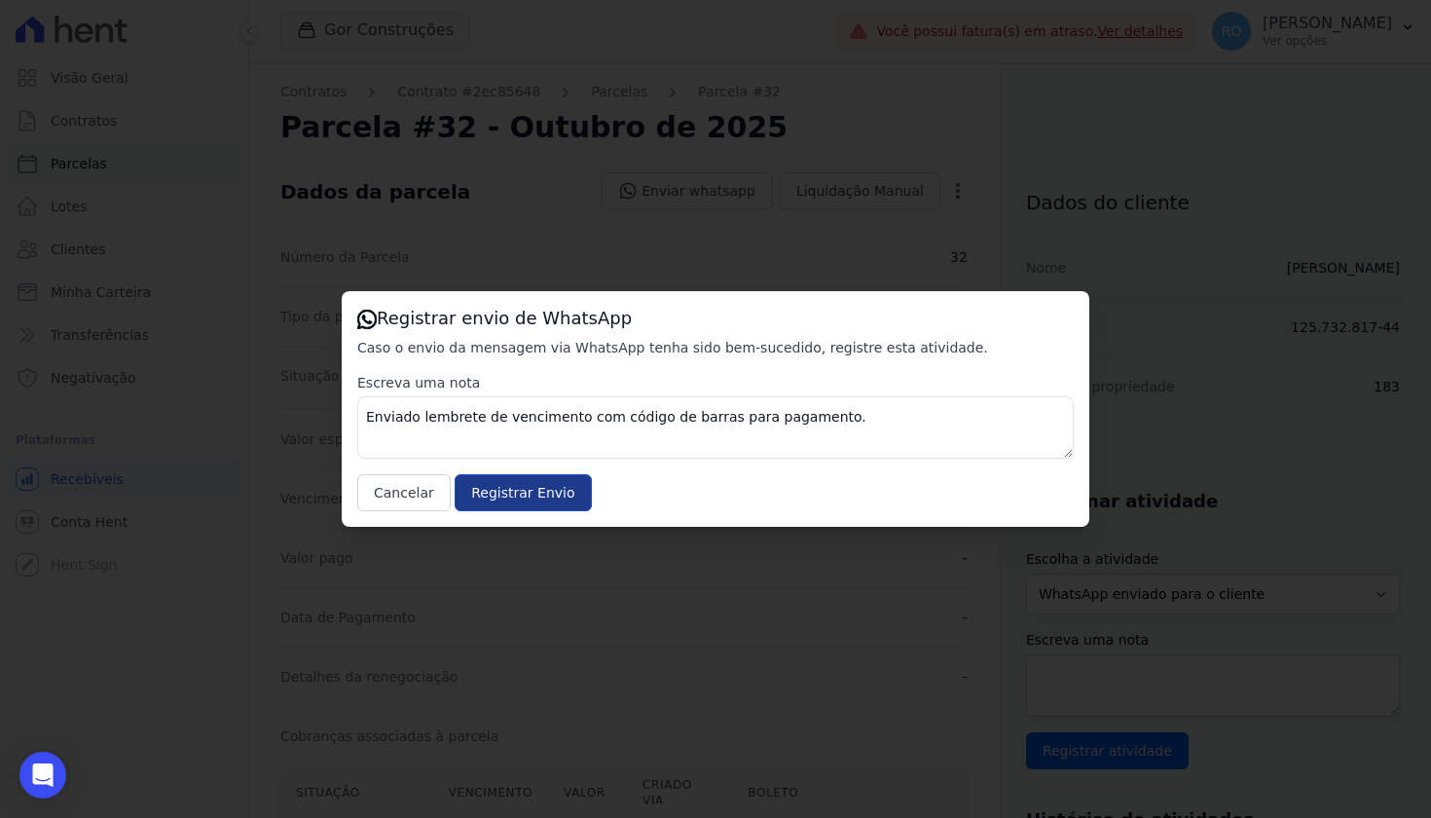
click at [522, 498] on input "Registrar Envio" at bounding box center [523, 492] width 136 height 37
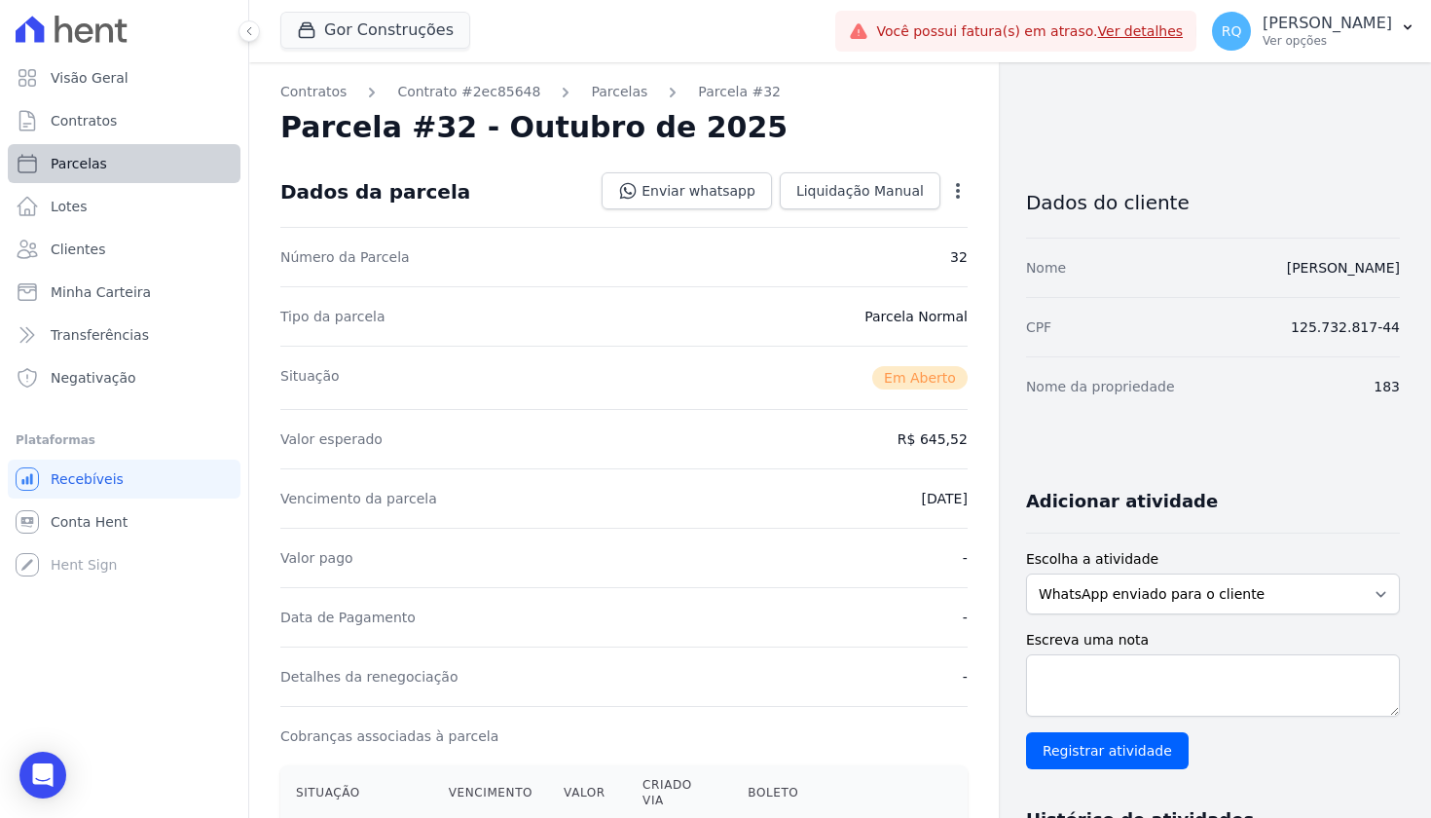
click at [87, 168] on span "Parcelas" at bounding box center [79, 163] width 56 height 19
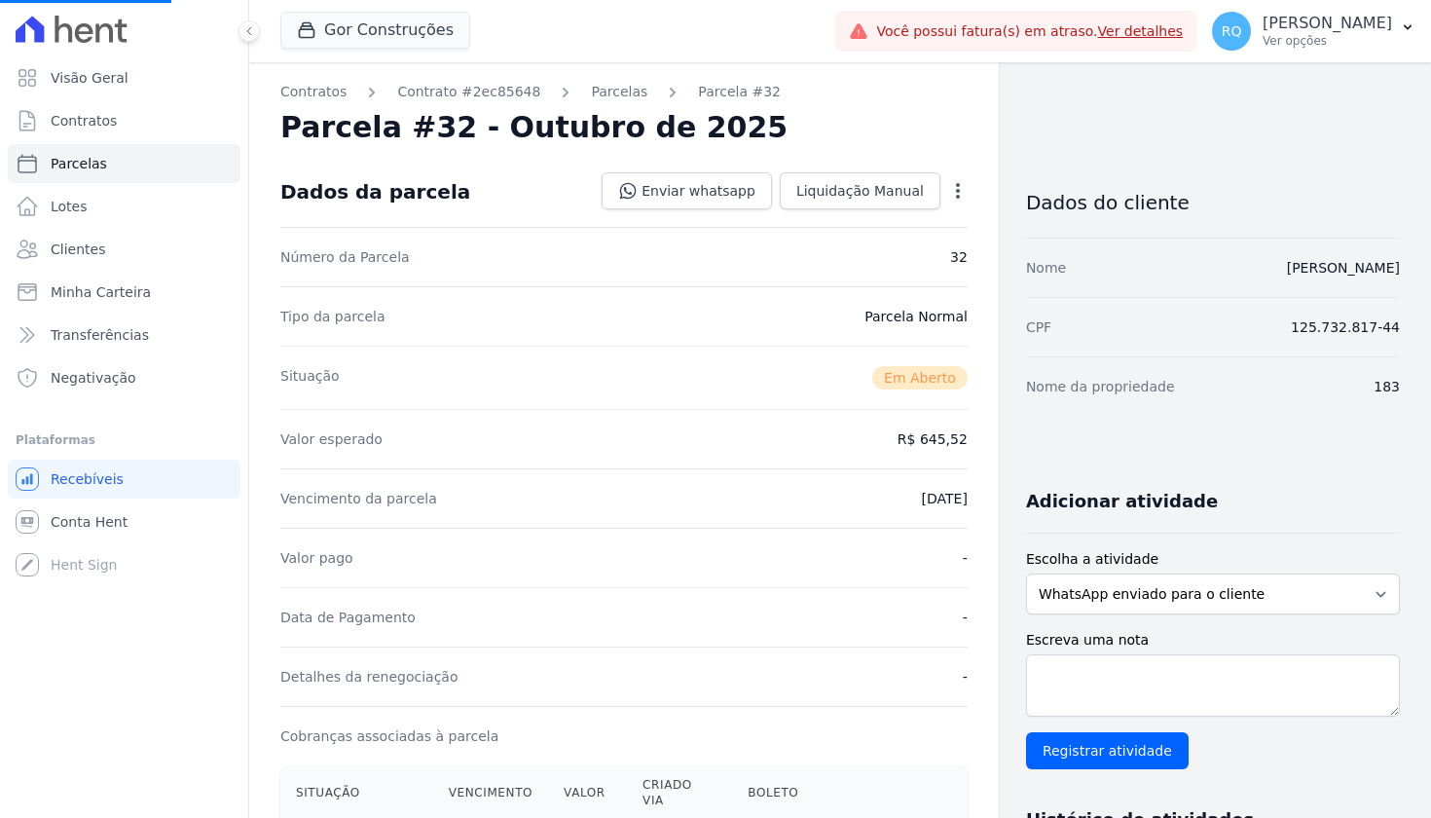
select select
